Goal: Task Accomplishment & Management: Complete application form

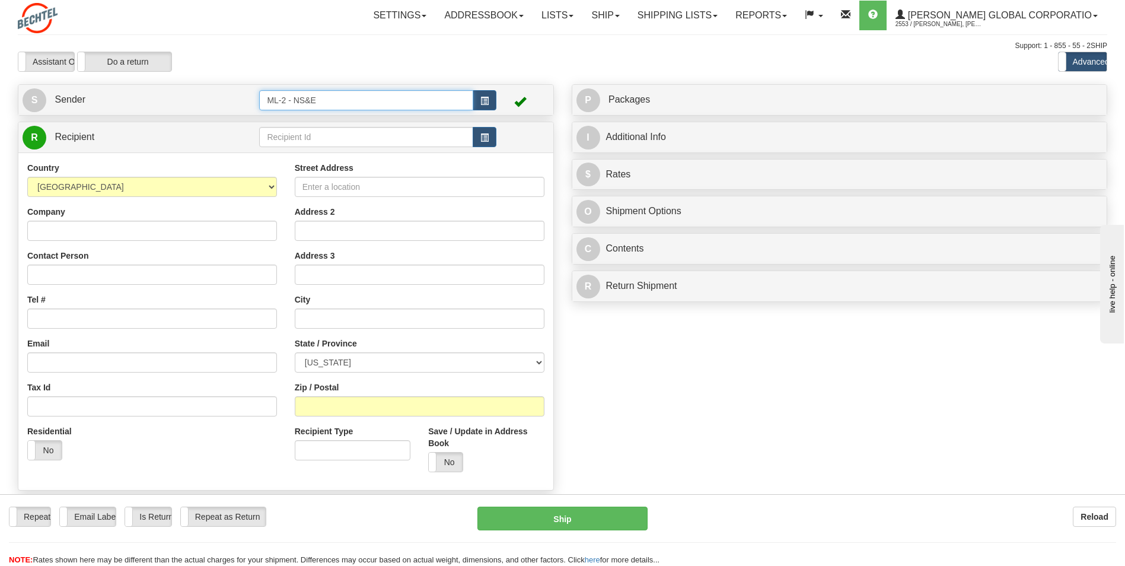
click at [364, 97] on input "ML-2 - NS&E" at bounding box center [366, 100] width 214 height 20
click at [364, 107] on button "button" at bounding box center [485, 100] width 24 height 20
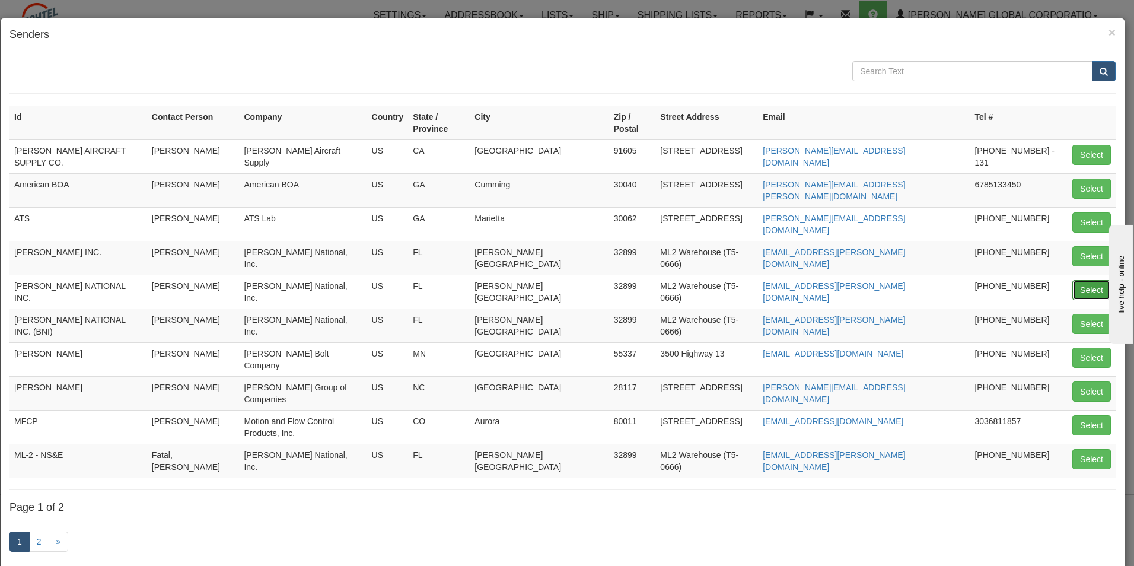
click at [364, 280] on button "Select" at bounding box center [1092, 290] width 39 height 20
type input "[PERSON_NAME] NATIONAL INC."
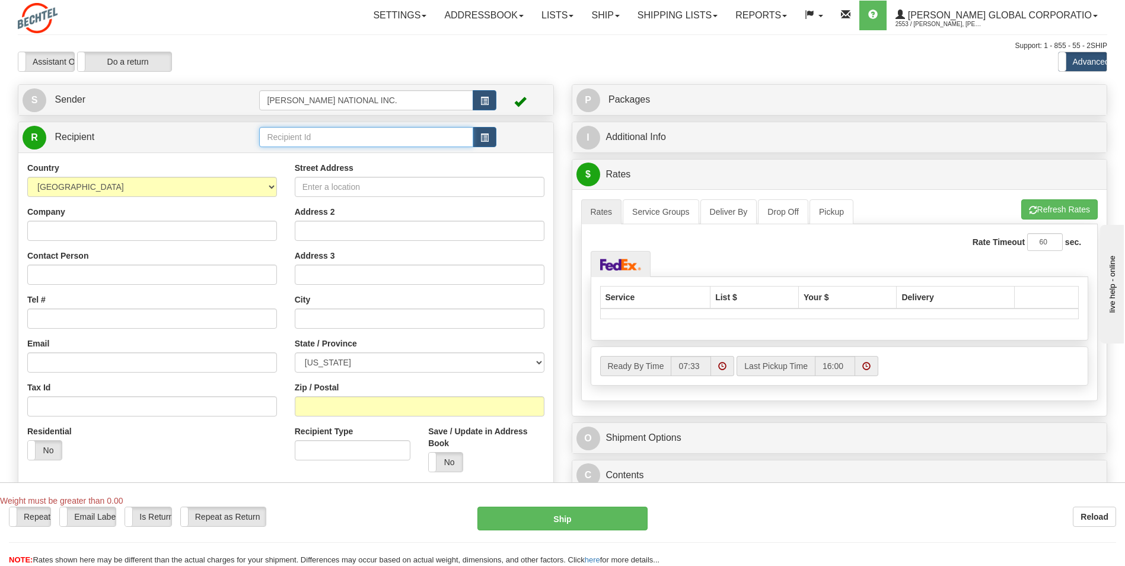
click at [322, 145] on input "text" at bounding box center [366, 137] width 214 height 20
paste input "MEC Cryo, LLC"
type input "MEC Cryo, LLC"
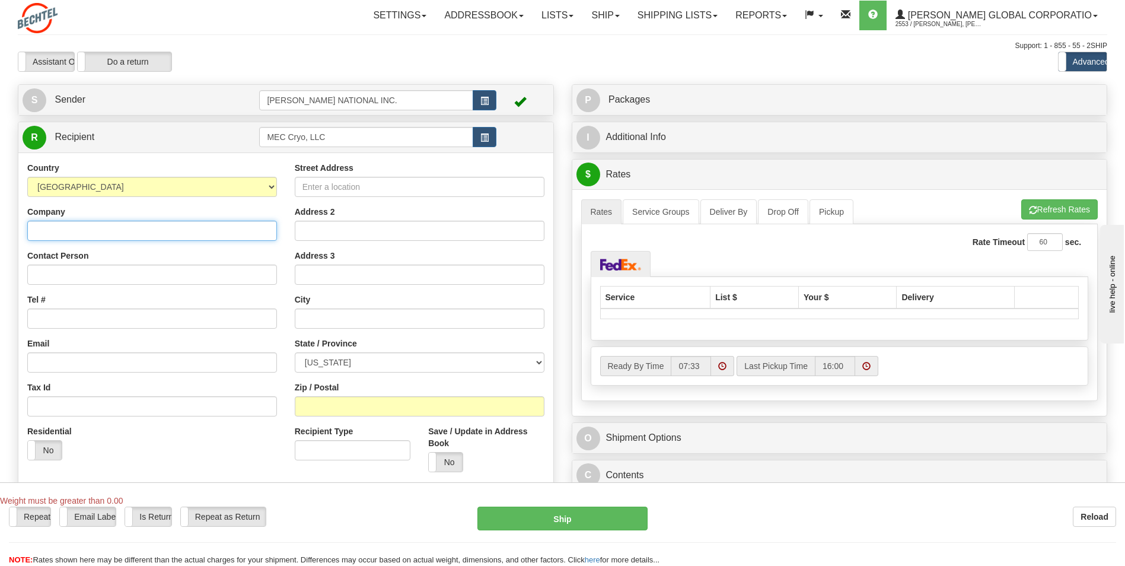
click at [205, 237] on div "Country [GEOGRAPHIC_DATA] [GEOGRAPHIC_DATA] [GEOGRAPHIC_DATA] [GEOGRAPHIC_DATA]…" at bounding box center [285, 321] width 535 height 338
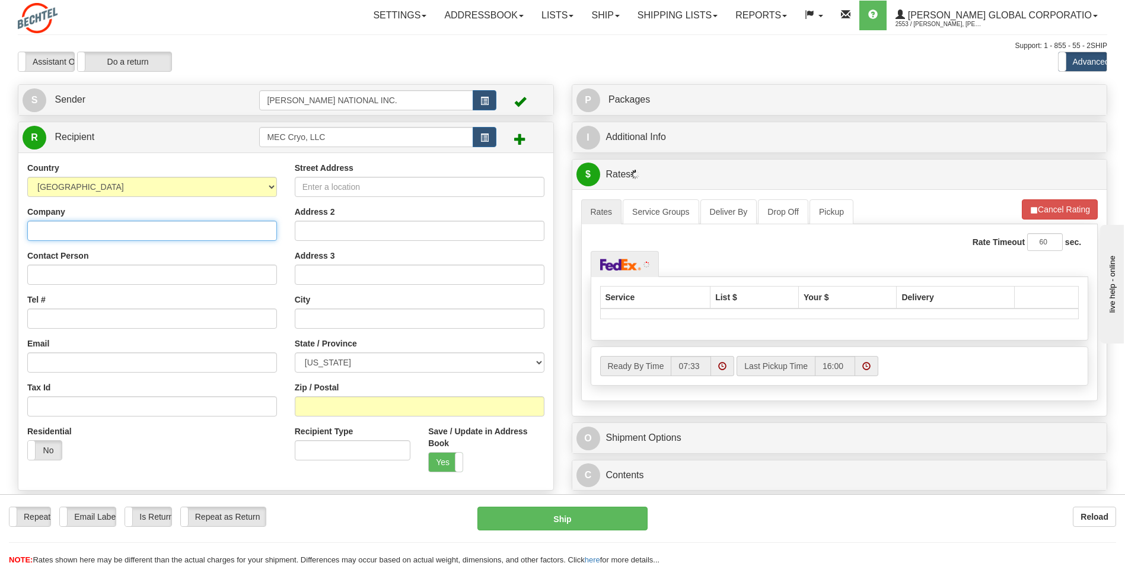
paste input "MEC Cryo, LLC"
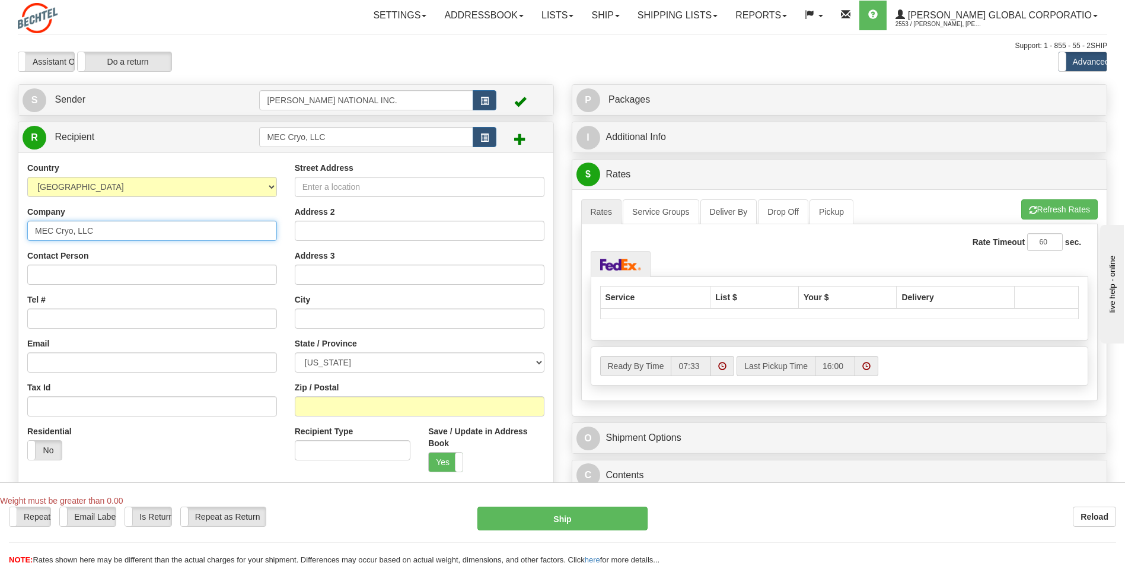
type input "MEC Cryo, LLC"
click at [335, 179] on input "Street Address" at bounding box center [420, 187] width 250 height 20
paste input "[STREET_ADDRESS][PERSON_NAME]"
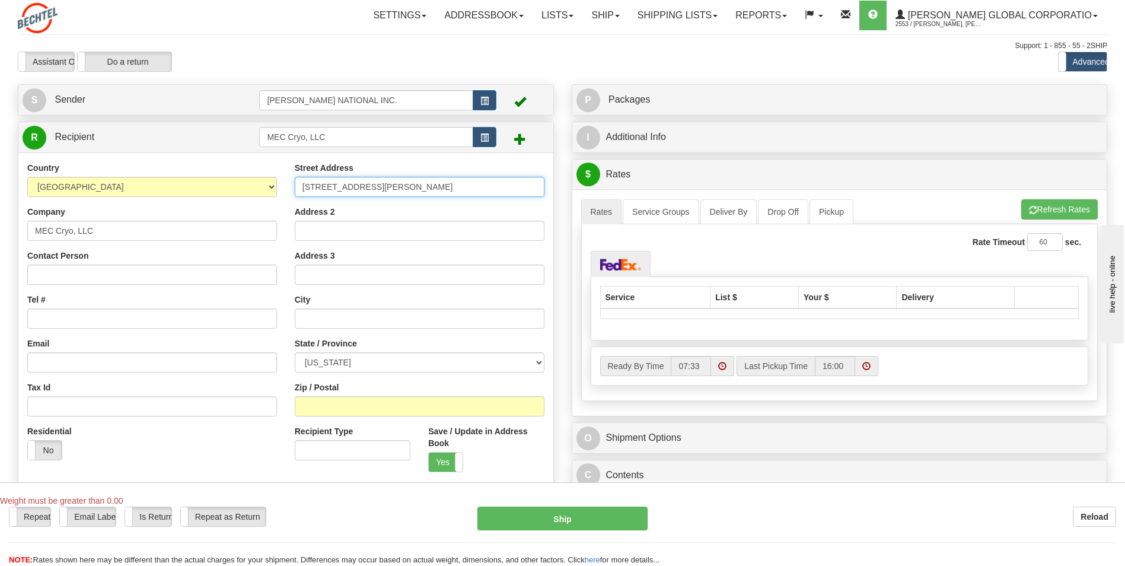
type input "[STREET_ADDRESS][PERSON_NAME]"
click at [301, 306] on div "City" at bounding box center [420, 311] width 250 height 35
click at [311, 317] on input "text" at bounding box center [420, 318] width 250 height 20
paste input "[GEOGRAPHIC_DATA]"
type input "[GEOGRAPHIC_DATA]"
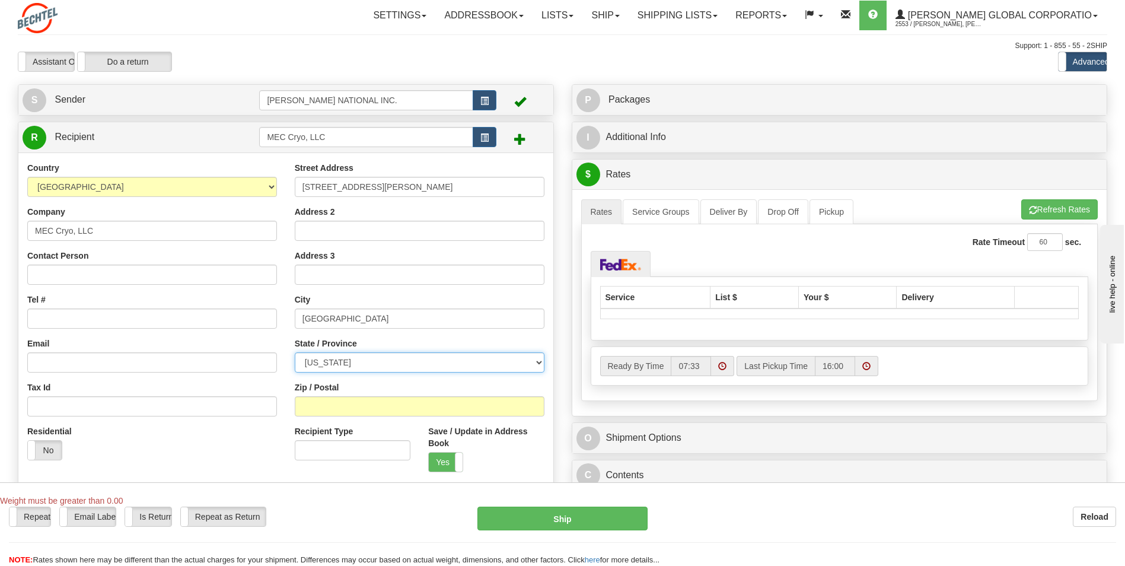
click at [339, 352] on select "[US_STATE] [US_STATE] [US_STATE] [US_STATE] Armed Forces America Armed Forces E…" at bounding box center [420, 362] width 250 height 20
select select "FL"
click at [295, 352] on select "[US_STATE] [US_STATE] [US_STATE] [US_STATE] Armed Forces America Armed Forces E…" at bounding box center [420, 362] width 250 height 20
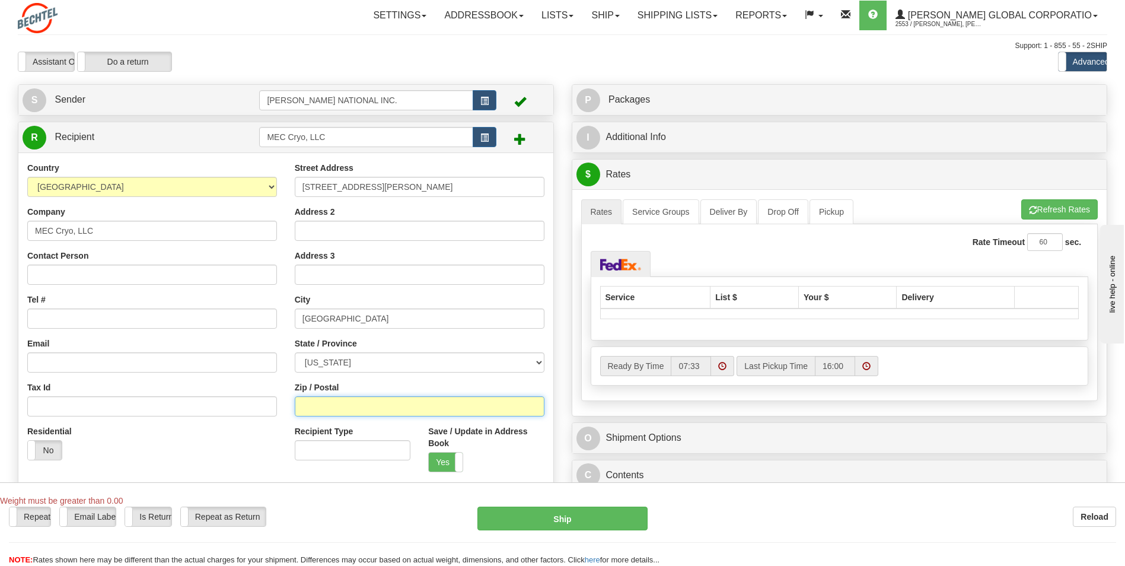
click at [364, 397] on input "Zip / Postal" at bounding box center [420, 406] width 250 height 20
paste input "33605"
type input "33605"
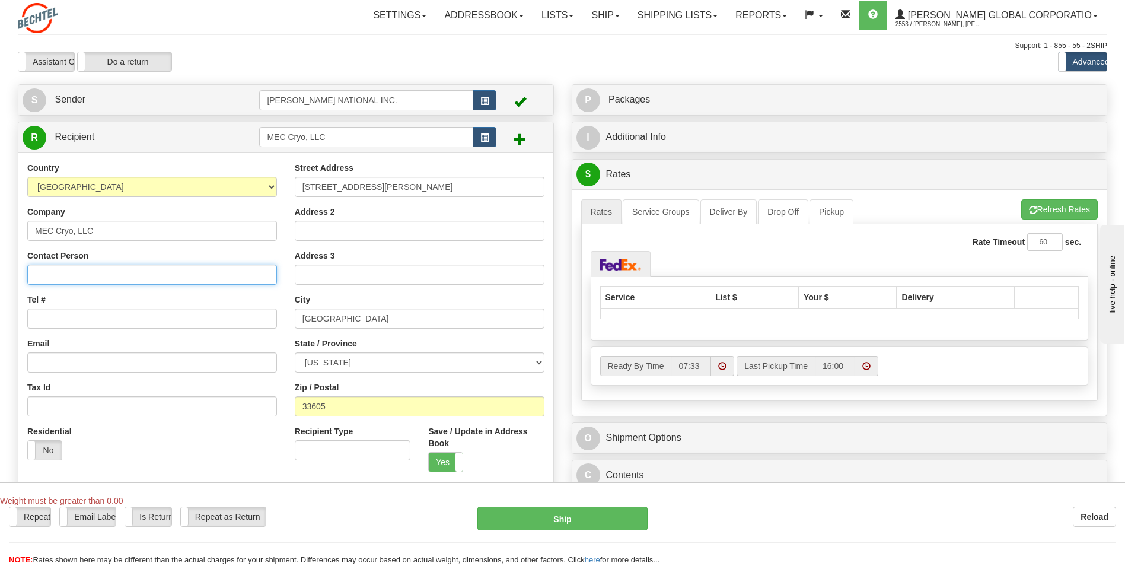
click at [91, 271] on input "Contact Person" at bounding box center [152, 275] width 250 height 20
click at [65, 276] on input "Contact Person" at bounding box center [152, 275] width 250 height 20
paste input "[PERSON_NAME]"
type input "[PERSON_NAME]"
click at [66, 317] on input "Tel #" at bounding box center [152, 318] width 250 height 20
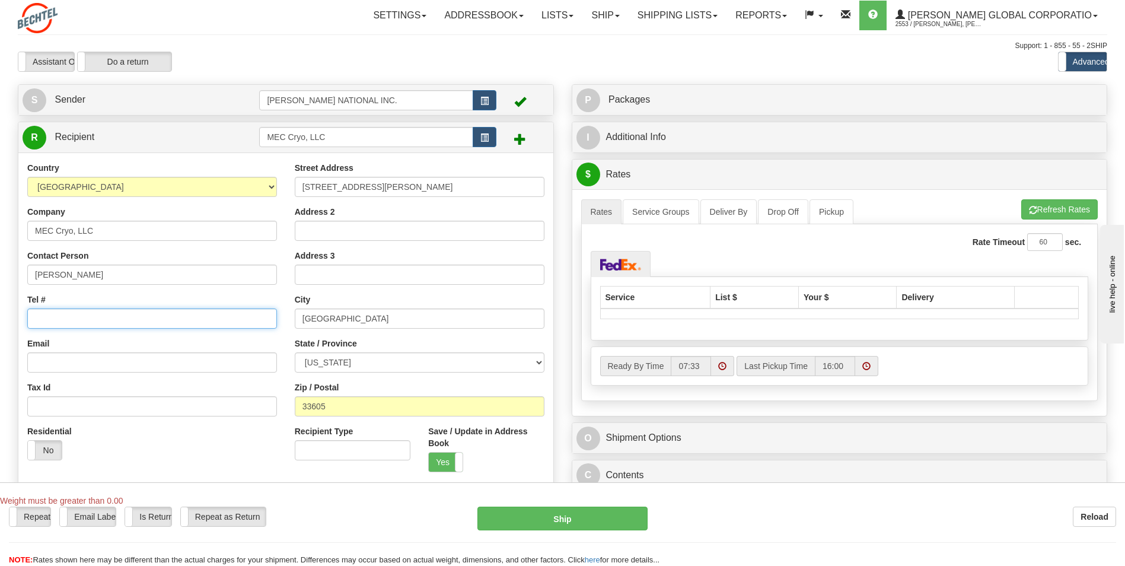
paste input "[PHONE_NUMBER]"
type input "[PHONE_NUMBER]"
click at [174, 369] on input "Email" at bounding box center [152, 362] width 250 height 20
paste input "[EMAIL_ADDRESS][DOMAIN_NAME]"
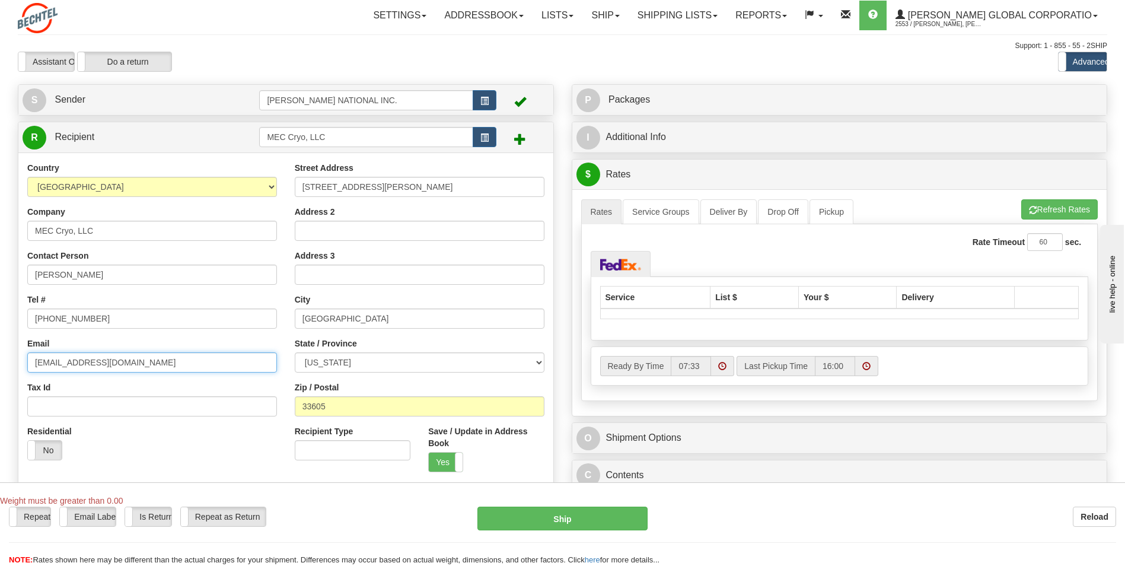
type input "[EMAIL_ADDRESS][DOMAIN_NAME]"
click at [238, 432] on div "Residential Yes No" at bounding box center [152, 447] width 268 height 44
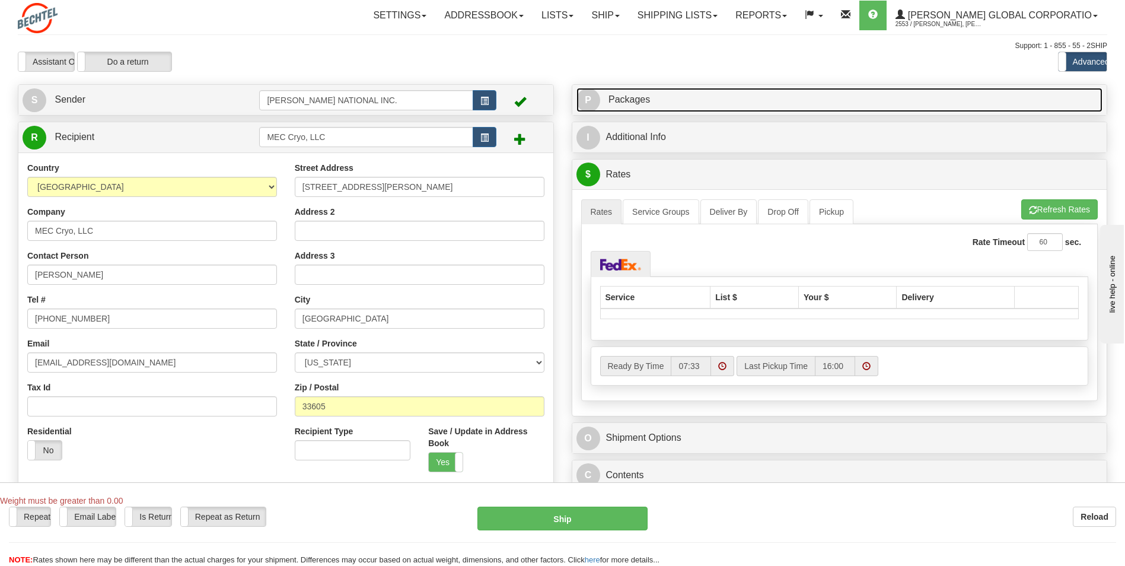
click at [364, 106] on link "P Packages 1 Packages - Weight: 0.00 Lbs" at bounding box center [840, 100] width 527 height 24
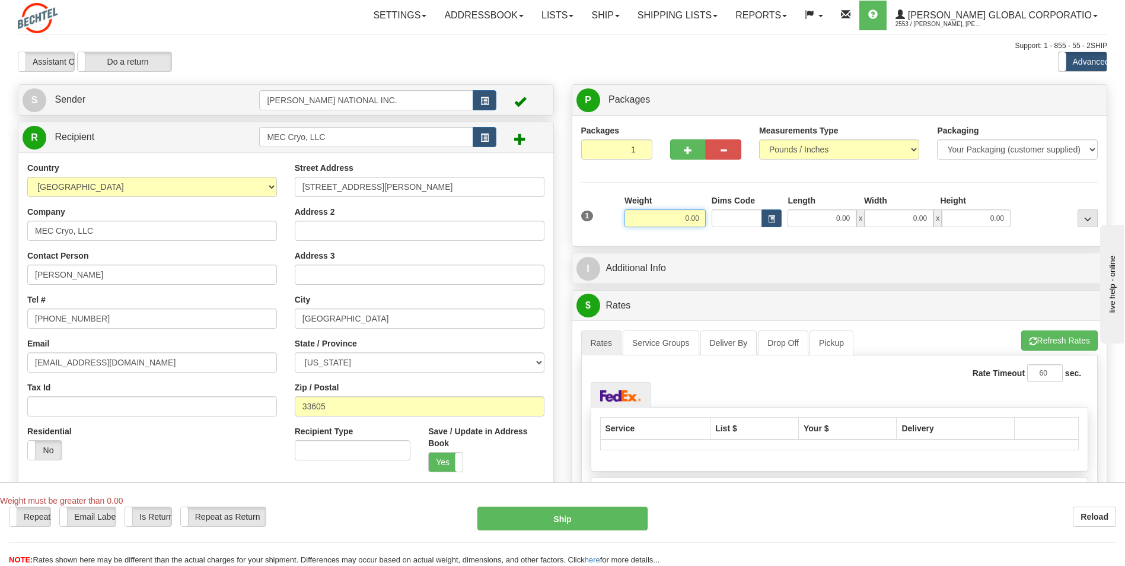
drag, startPoint x: 666, startPoint y: 222, endPoint x: 736, endPoint y: 216, distance: 70.3
click at [364, 216] on div "1 Weight 0.00 Dims Code 0.00" at bounding box center [839, 216] width 523 height 42
type input "7.00"
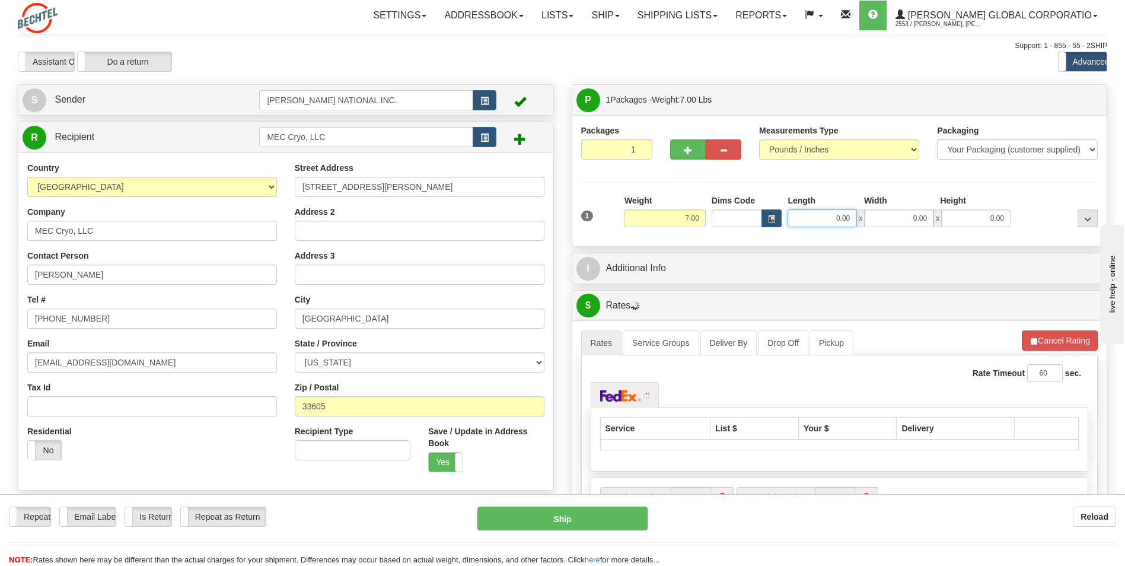
drag, startPoint x: 825, startPoint y: 215, endPoint x: 836, endPoint y: 211, distance: 12.6
click at [364, 213] on input "0.00" at bounding box center [822, 218] width 69 height 18
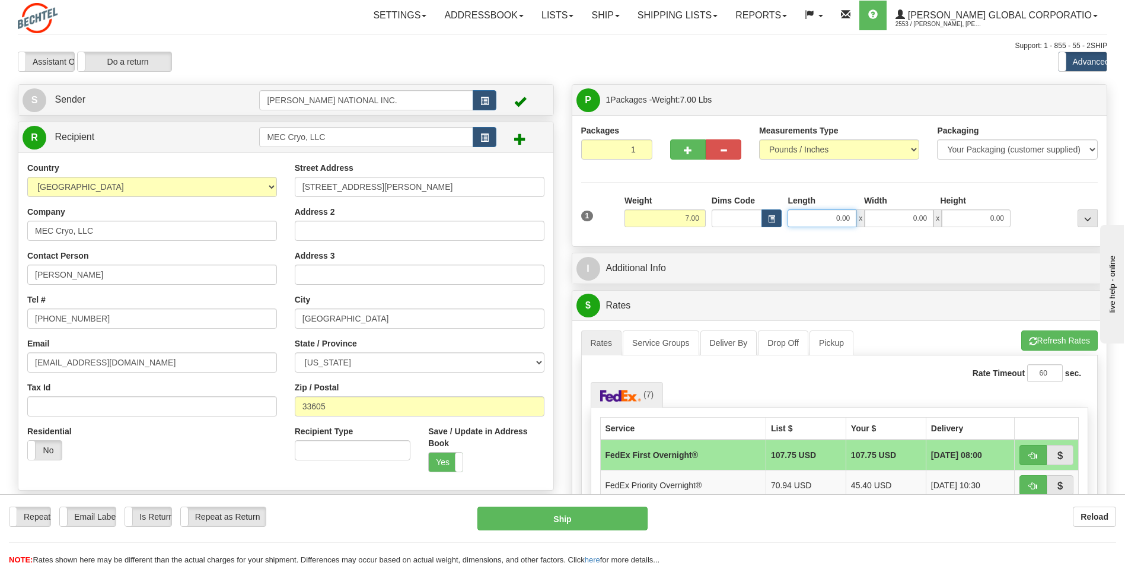
drag, startPoint x: 813, startPoint y: 215, endPoint x: 885, endPoint y: 212, distance: 71.8
click at [364, 212] on div "0.00 x 0.00 x 0.00" at bounding box center [899, 218] width 223 height 18
type input "9.00"
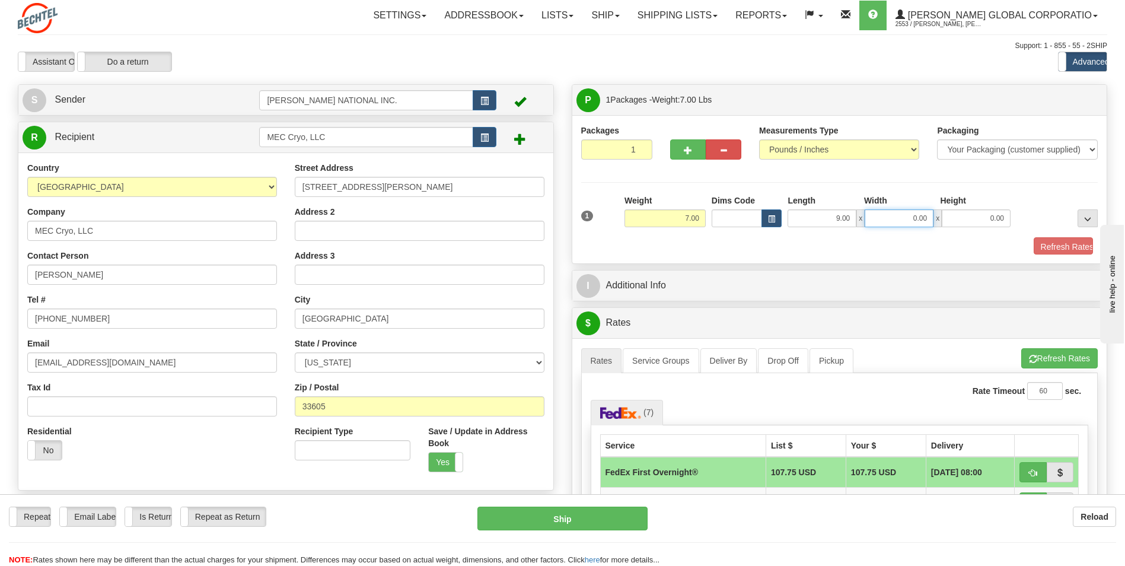
drag, startPoint x: 899, startPoint y: 217, endPoint x: 982, endPoint y: 215, distance: 82.5
click at [364, 215] on div "9.00 x 0.00 x 0.00" at bounding box center [899, 218] width 223 height 18
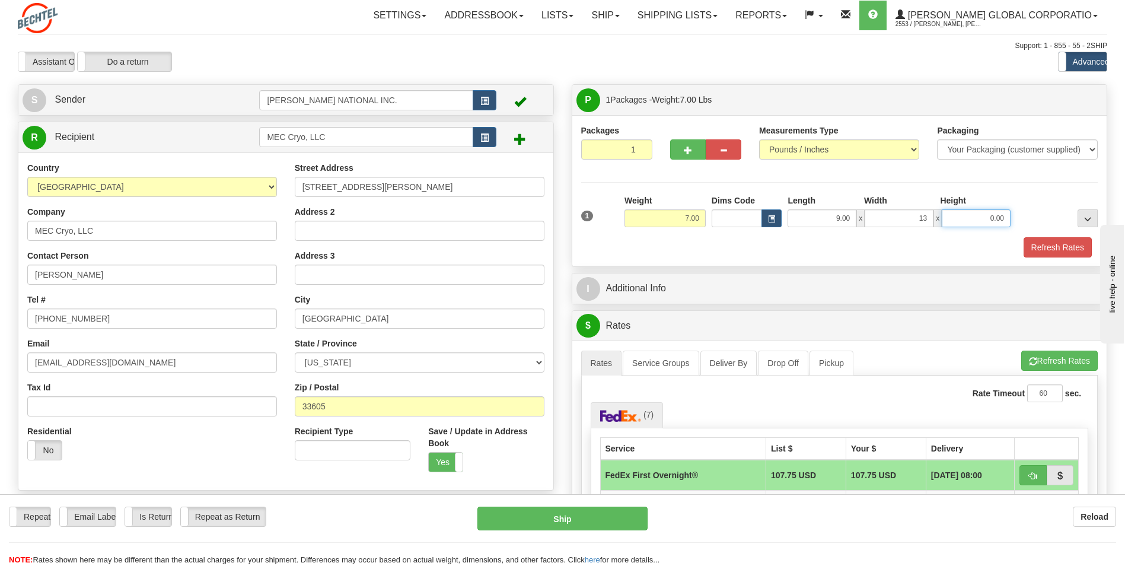
type input "13.00"
drag, startPoint x: 980, startPoint y: 217, endPoint x: 1046, endPoint y: 220, distance: 66.5
click at [364, 220] on div "1 Weight 7.00 Dims Code 9.00" at bounding box center [839, 216] width 523 height 42
type input "6.00"
click at [364, 187] on div "Packages 1 1 Measurements Type" at bounding box center [839, 191] width 517 height 133
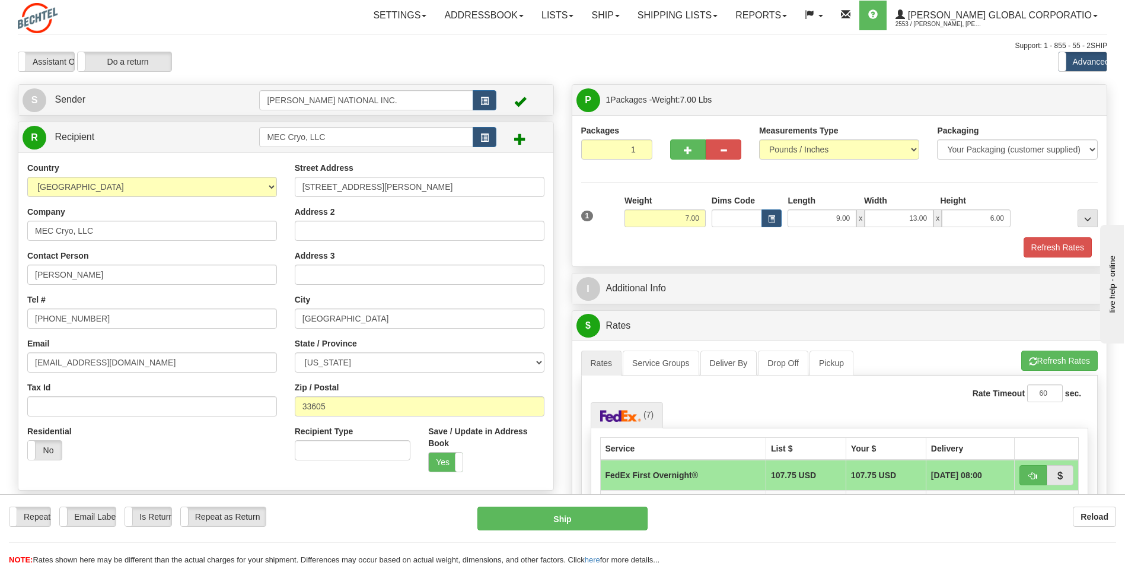
click at [364, 301] on div "I Additional Info" at bounding box center [839, 288] width 535 height 30
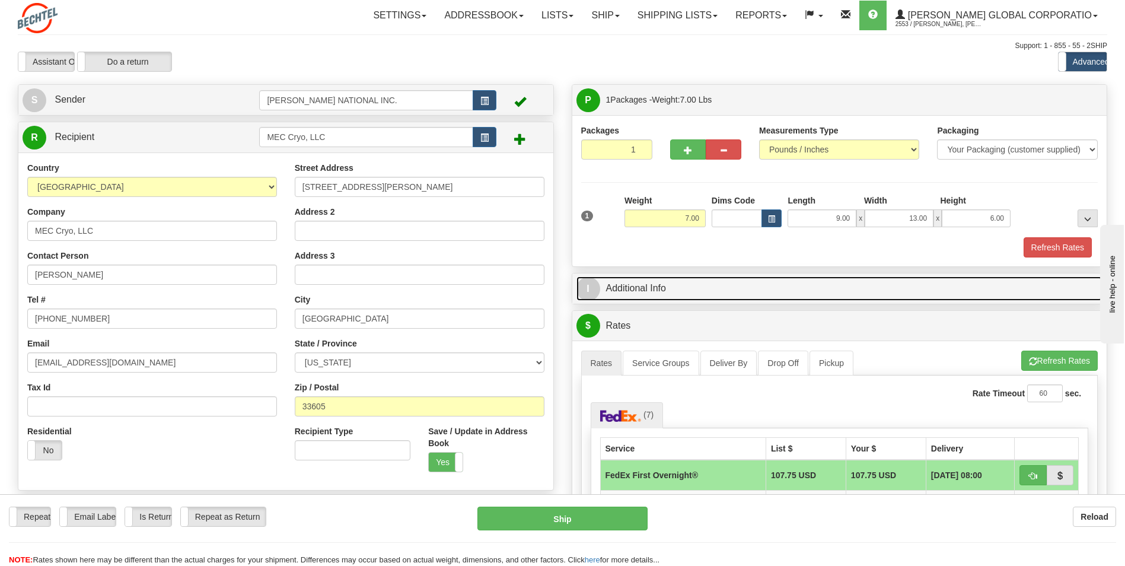
click at [364, 291] on link "I Additional Info" at bounding box center [840, 288] width 527 height 24
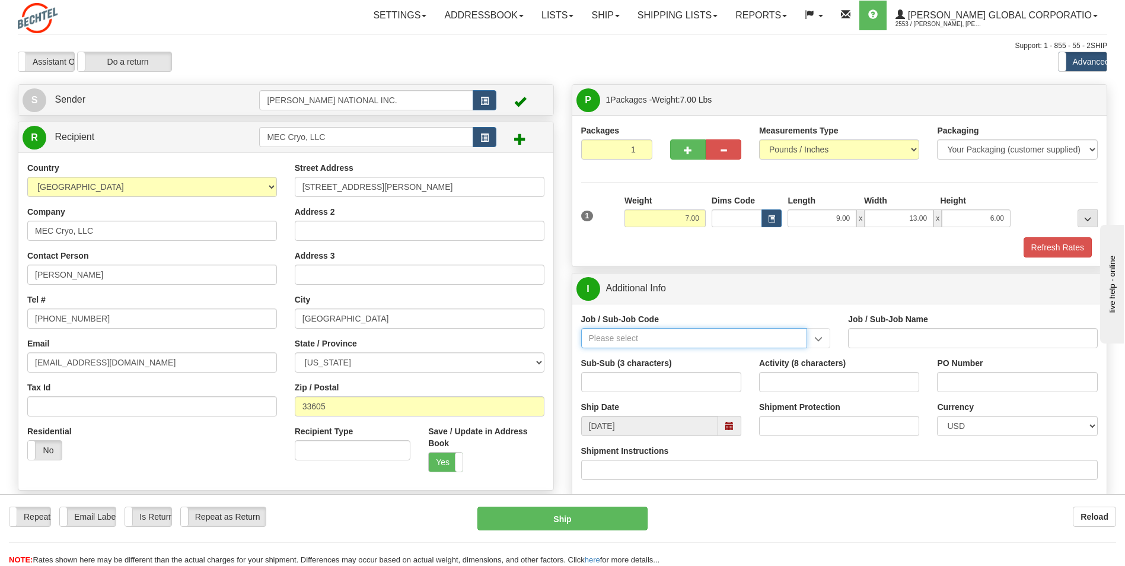
click at [364, 345] on input "Job / Sub-Job Code" at bounding box center [694, 338] width 227 height 20
click at [364, 354] on div "26046-31P" at bounding box center [691, 356] width 215 height 13
type input "26046-31P"
type input "MOBILE LAUNCHER 2 - GENERAL REQUIREMENT / PROCURE"
type input "26046-31P"
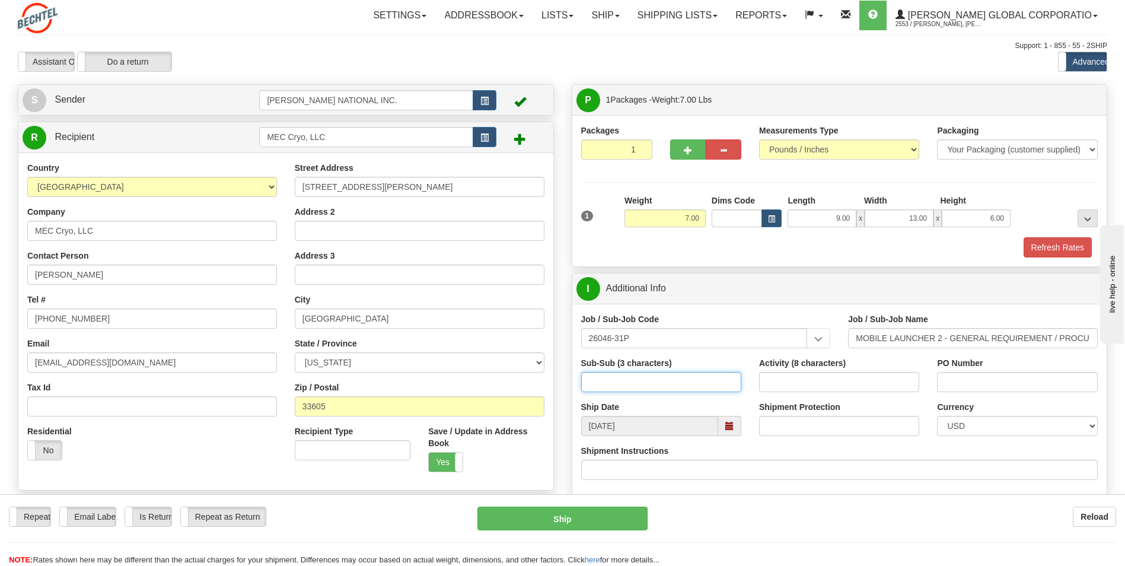
click at [364, 375] on input "Sub-Sub (3 characters)" at bounding box center [661, 382] width 160 height 20
type input "ML2"
click at [364, 392] on div "Activity (8 characters)" at bounding box center [839, 379] width 178 height 44
click at [364, 389] on input "Activity (8 characters)" at bounding box center [839, 382] width 160 height 20
type input "00000085"
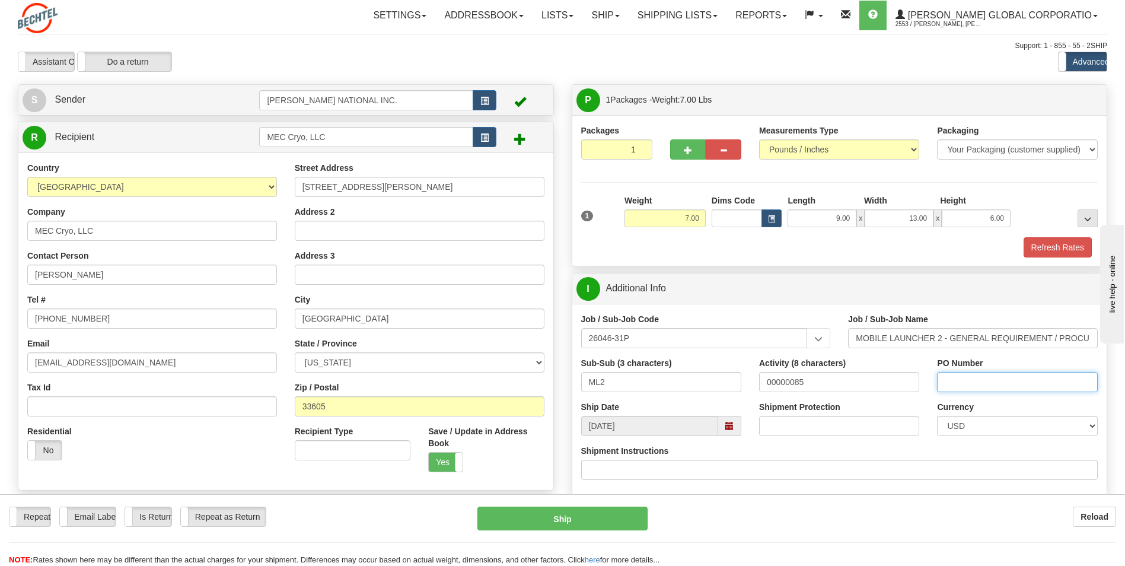
click at [364, 386] on input "PO Number" at bounding box center [1017, 382] width 160 height 20
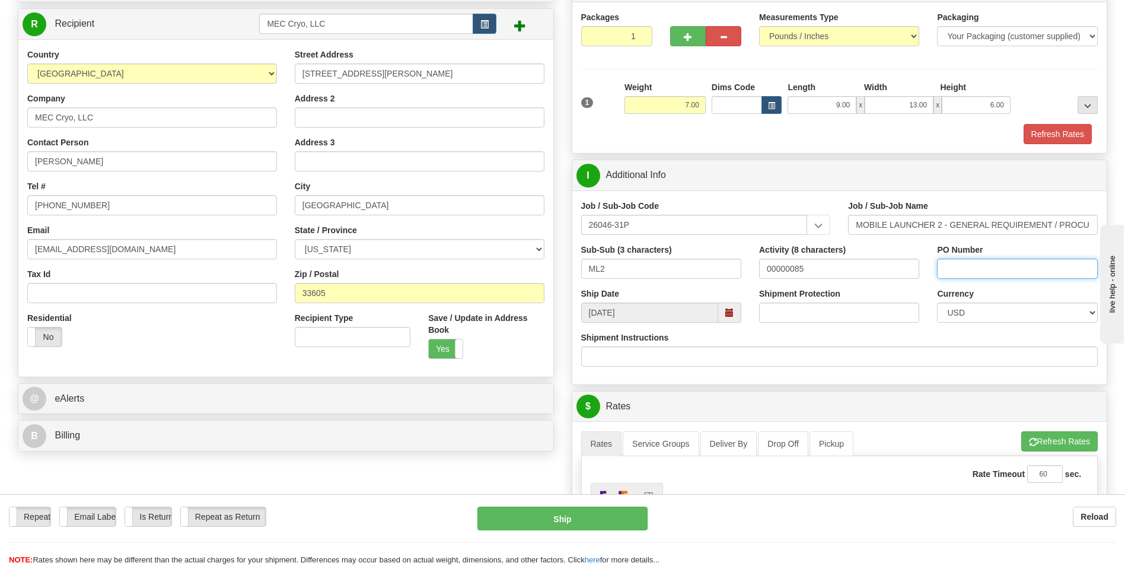
scroll to position [119, 0]
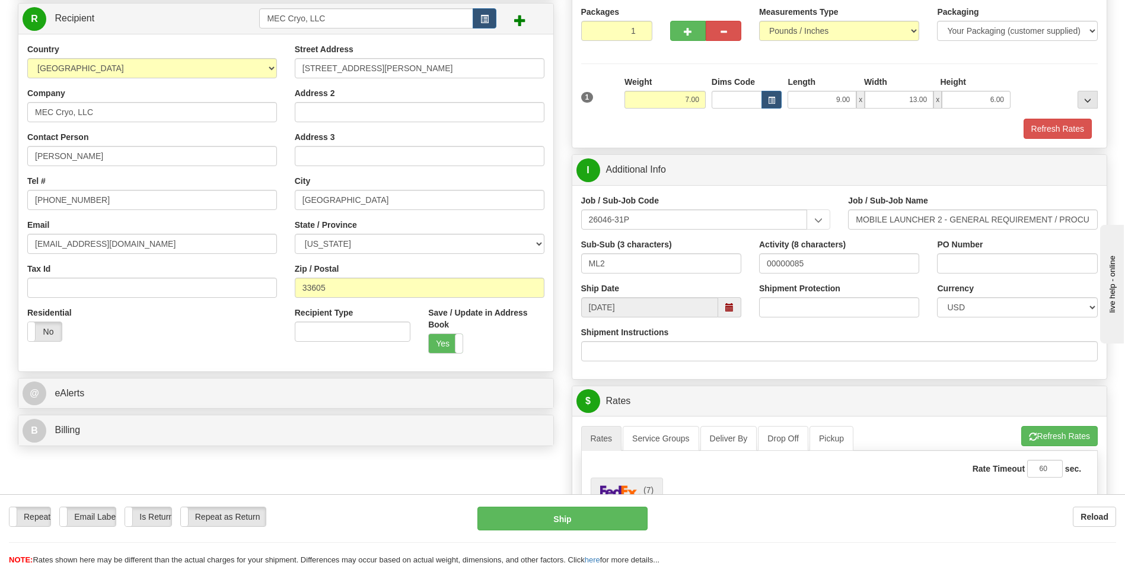
drag, startPoint x: 792, startPoint y: 182, endPoint x: 788, endPoint y: 218, distance: 35.8
click at [364, 182] on div "I Additional Info" at bounding box center [839, 170] width 535 height 30
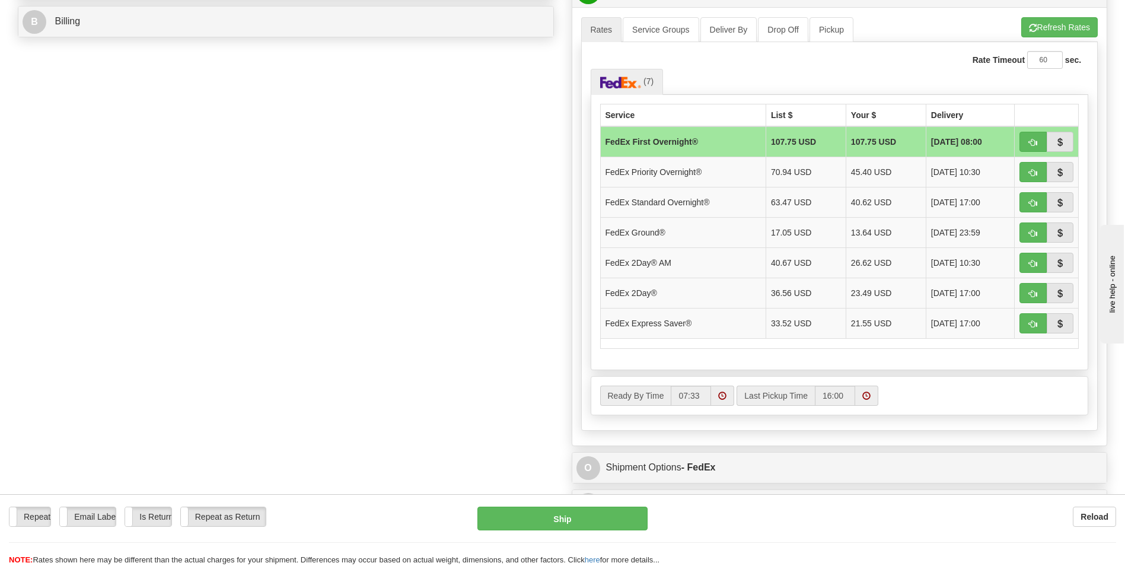
scroll to position [534, 0]
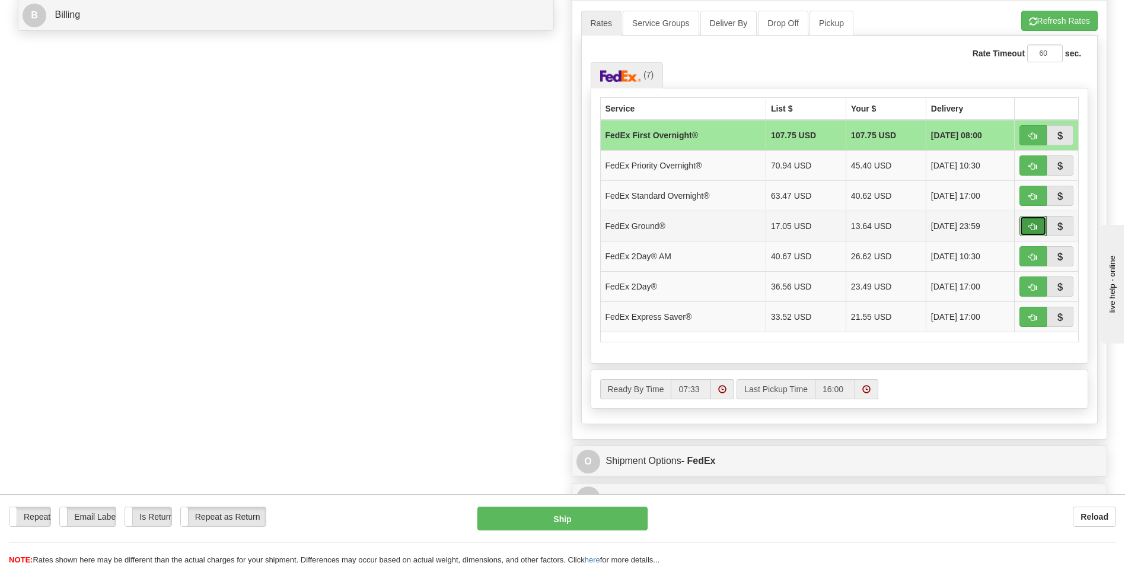
click at [364, 217] on button "button" at bounding box center [1033, 226] width 27 height 20
type input "92"
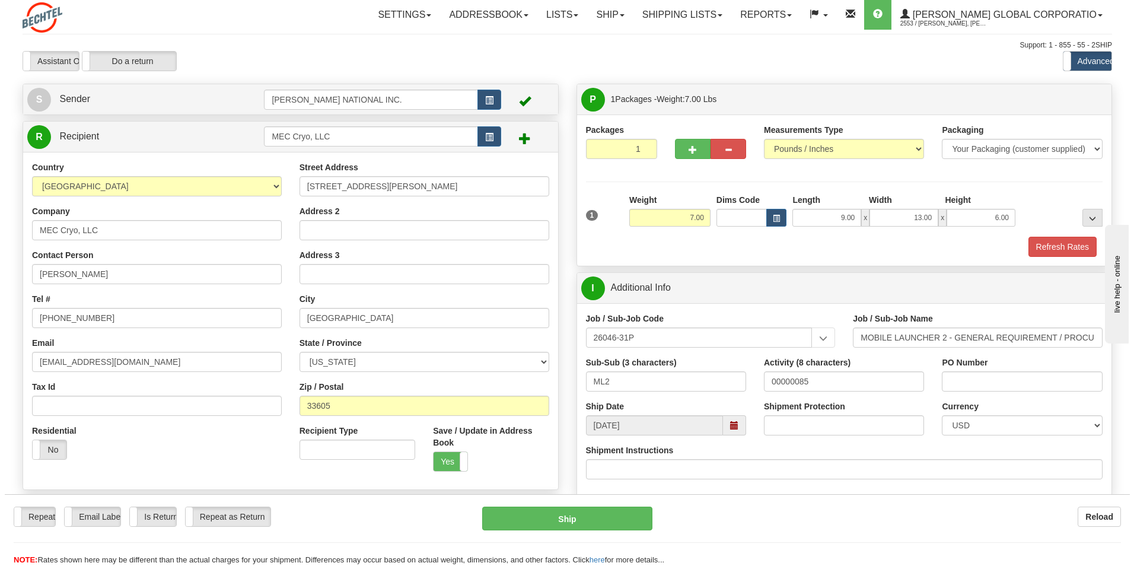
scroll to position [0, 0]
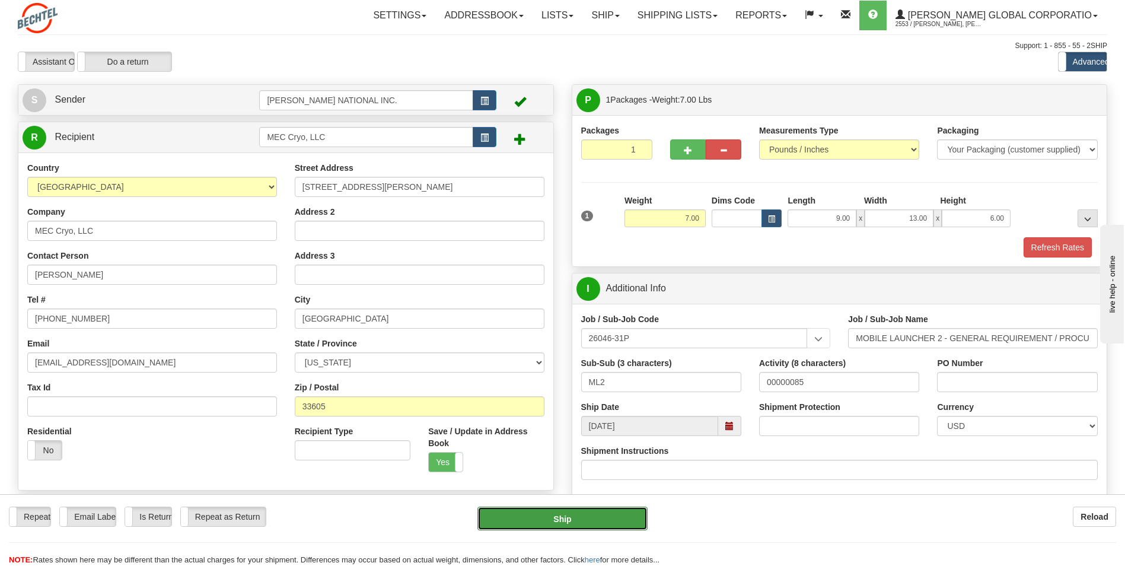
click at [364, 513] on button "Ship" at bounding box center [563, 519] width 170 height 24
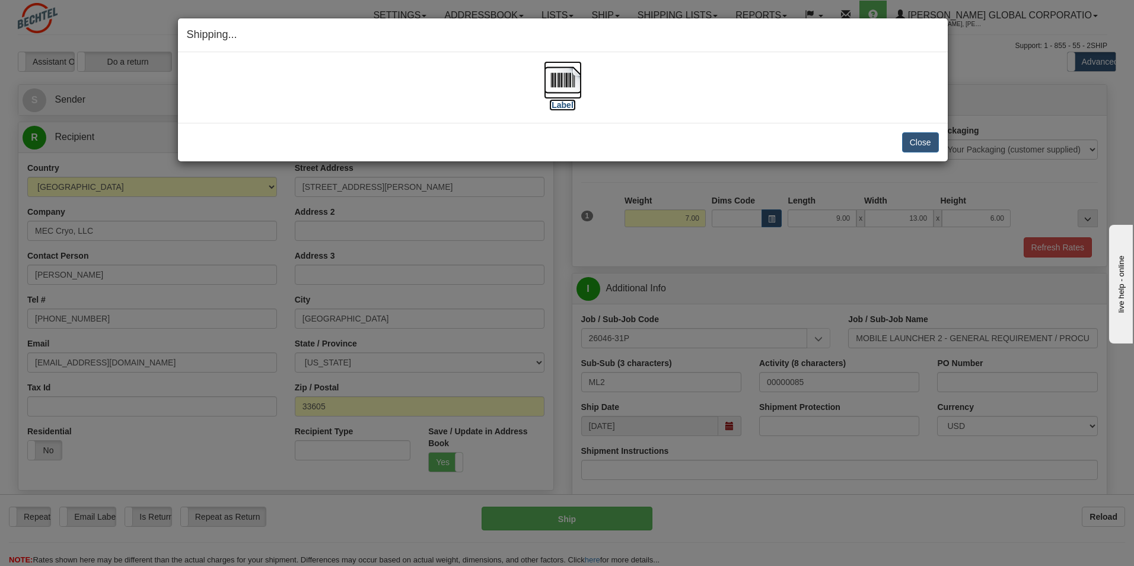
click at [364, 75] on img at bounding box center [563, 80] width 38 height 38
